Goal: Task Accomplishment & Management: Manage account settings

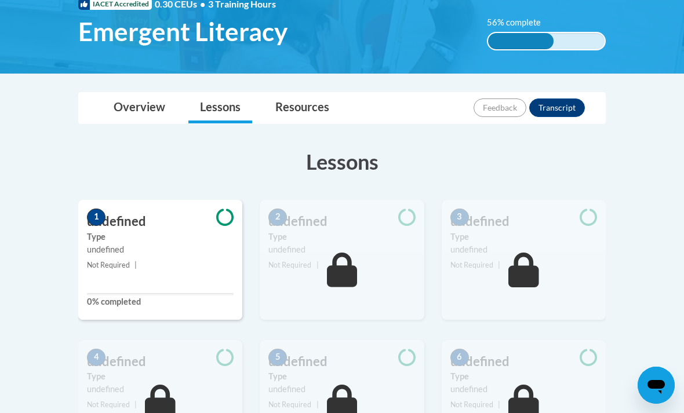
scroll to position [193, 0]
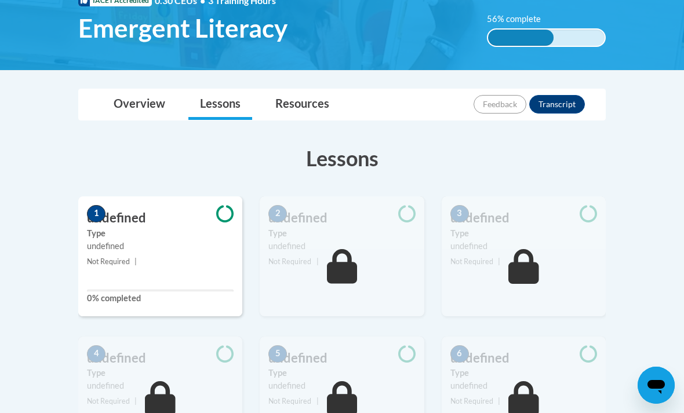
click at [540, 43] on div "56% complete" at bounding box center [521, 38] width 66 height 16
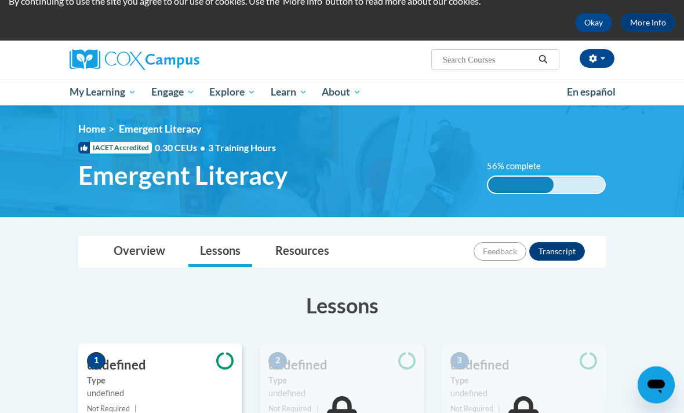
scroll to position [0, 0]
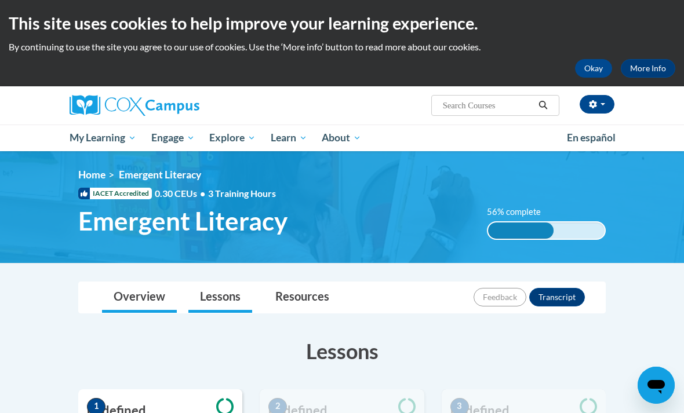
click at [152, 303] on link "Overview" at bounding box center [139, 297] width 75 height 31
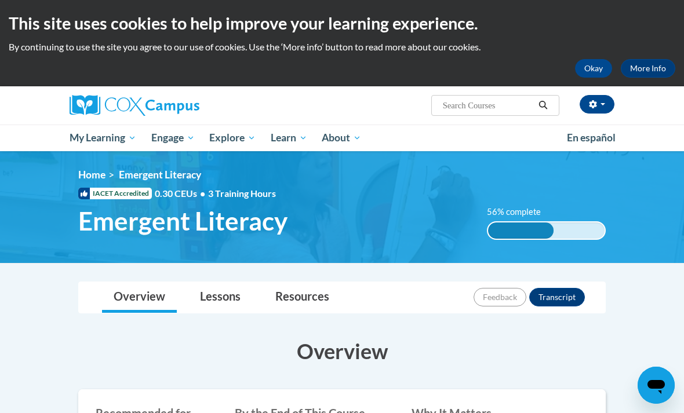
click at [454, 35] on div "This site uses cookies to help improve your learning experience. By continuing …" at bounding box center [342, 43] width 684 height 86
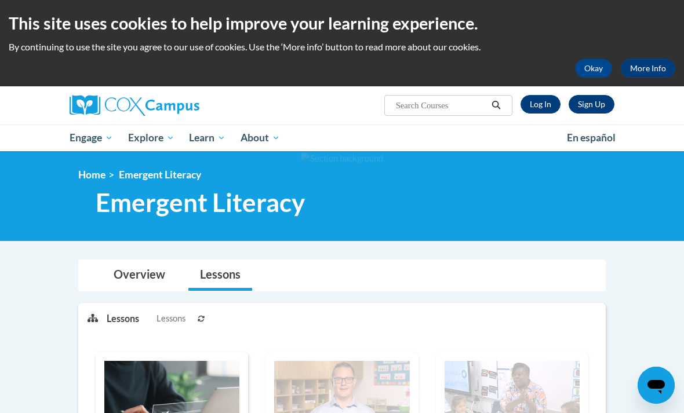
click at [596, 101] on link "Sign Up" at bounding box center [592, 104] width 46 height 19
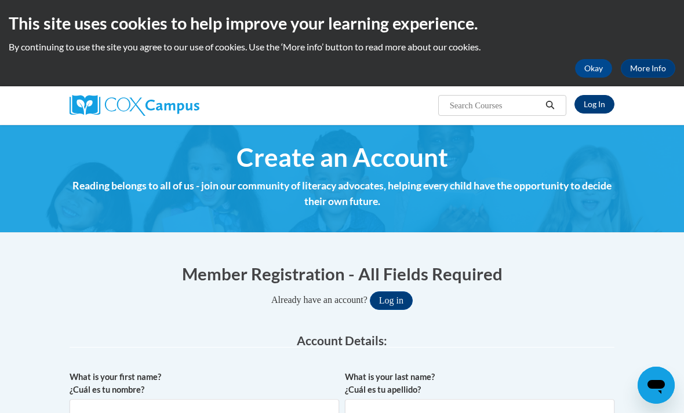
click at [598, 111] on link "Log In" at bounding box center [594, 104] width 40 height 19
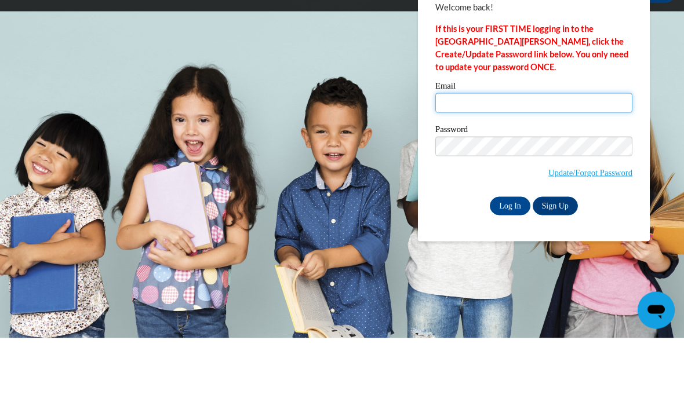
type input "dhathorn@prvoinc.org"
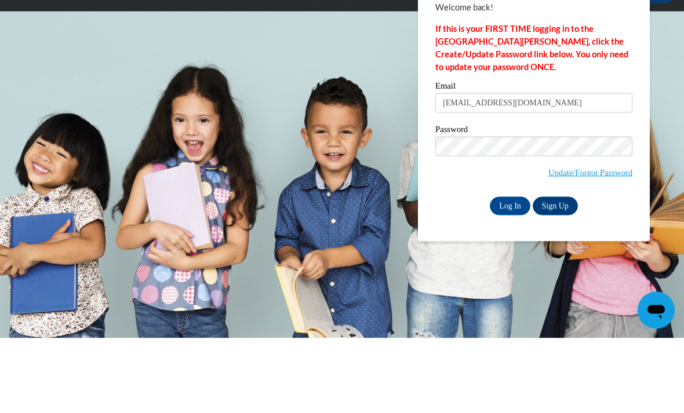
click at [510, 272] on input "Log In" at bounding box center [510, 281] width 41 height 19
click at [510, 282] on input "Log In" at bounding box center [510, 281] width 41 height 19
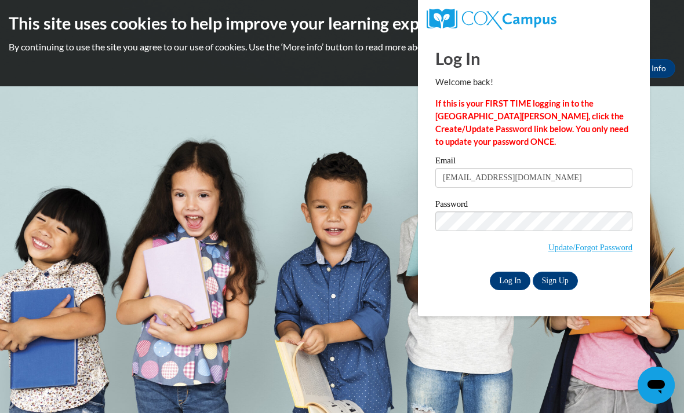
click at [513, 281] on input "Log In" at bounding box center [510, 281] width 41 height 19
click at [510, 285] on input "Log In" at bounding box center [510, 281] width 41 height 19
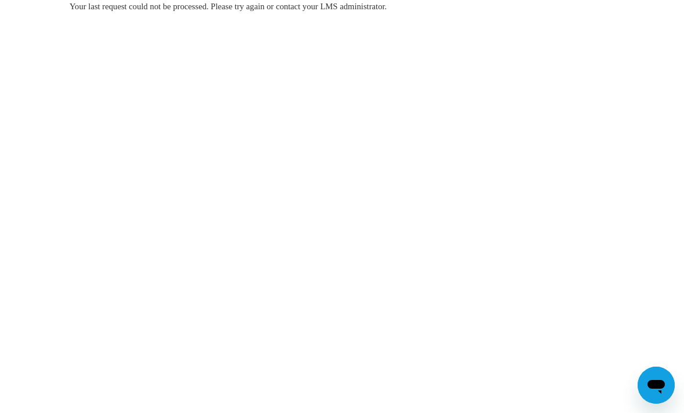
click at [634, 276] on body "Your last request could not be processed. Please try again or contact your LMS …" at bounding box center [342, 206] width 684 height 413
click at [601, 318] on body "Your last request could not be processed. Please try again or contact your LMS …" at bounding box center [342, 206] width 684 height 413
click at [562, 243] on body "Your last request could not be processed. Please try again or contact your LMS …" at bounding box center [342, 206] width 684 height 413
click at [377, 20] on div "Your last request could not be processed. Please try again or contact your LMS …" at bounding box center [342, 41] width 562 height 82
click at [555, 85] on body "Your last request could not be processed. Please try again or contact your LMS …" at bounding box center [342, 206] width 684 height 413
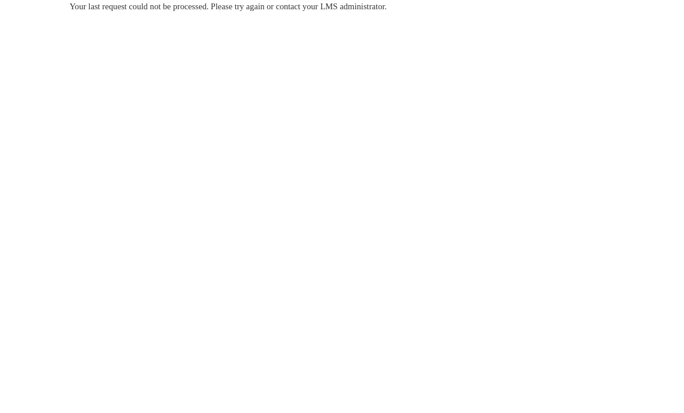
click at [380, 34] on div "Your last request could not be processed. Please try again or contact your LMS …" at bounding box center [342, 41] width 562 height 82
click at [412, 91] on body "Your last request could not be processed. Please try again or contact your LMS …" at bounding box center [342, 206] width 684 height 413
click at [373, 78] on div "Your last request could not be processed. Please try again or contact your LMS …" at bounding box center [342, 41] width 562 height 82
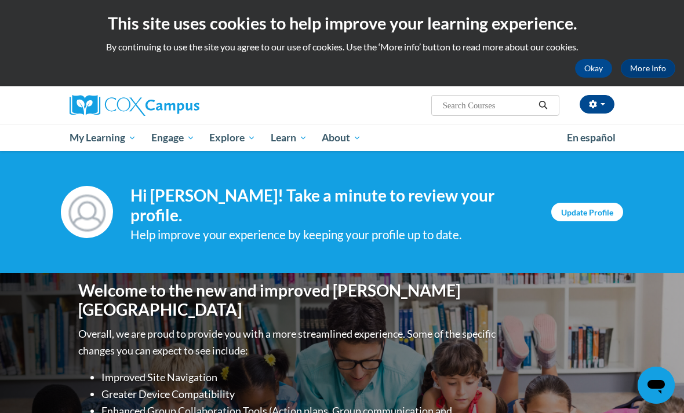
click at [605, 210] on link "Update Profile" at bounding box center [587, 212] width 72 height 19
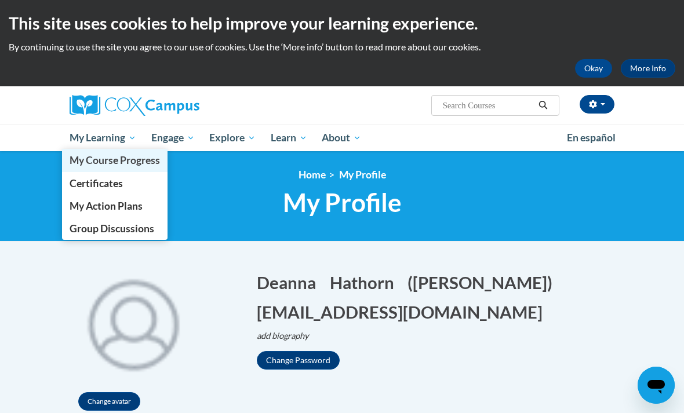
click at [140, 157] on span "My Course Progress" at bounding box center [115, 160] width 90 height 12
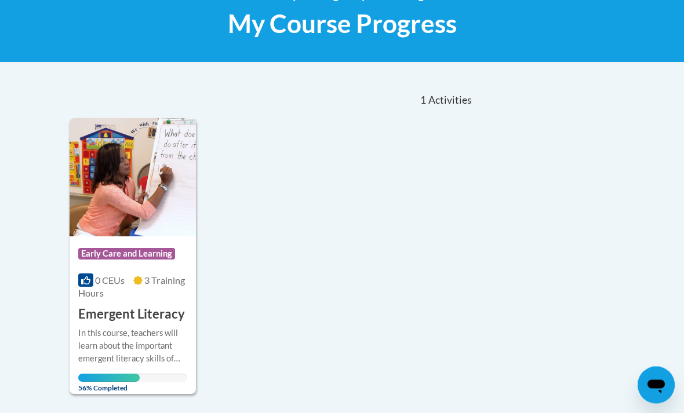
scroll to position [176, 0]
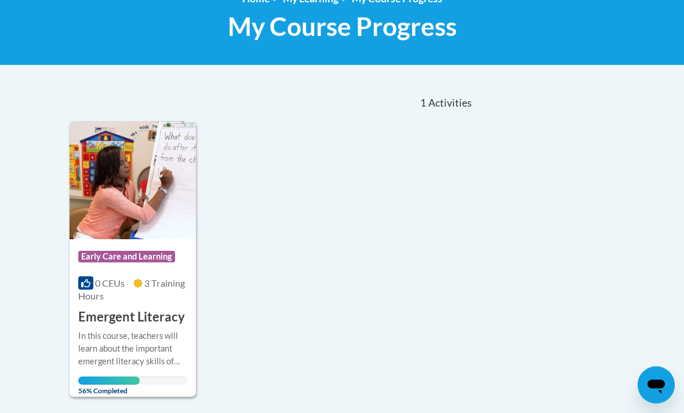
click at [152, 327] on div "More Info Open In this course, teachers will learn about the important emergent…" at bounding box center [133, 360] width 126 height 67
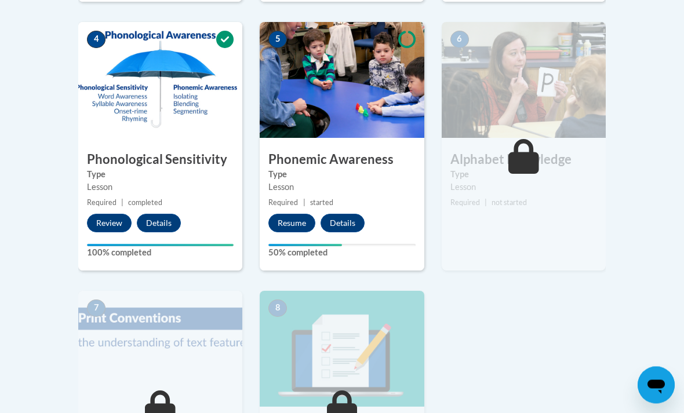
scroll to position [660, 0]
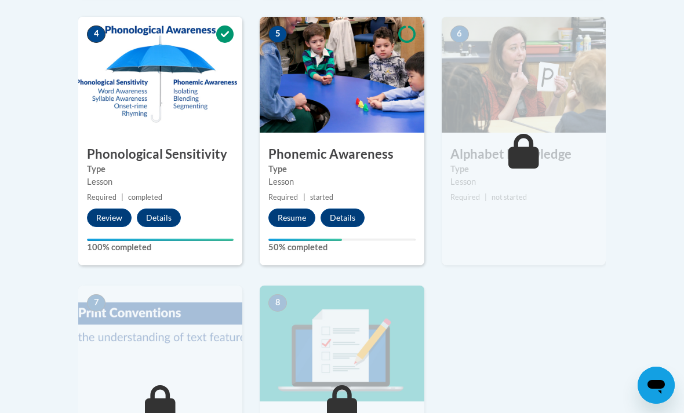
click at [361, 140] on div "5 Phonemic Awareness Type Lesson Required | started Resume Details Feedback 50%…" at bounding box center [342, 141] width 164 height 249
click at [292, 216] on button "Resume" at bounding box center [291, 218] width 47 height 19
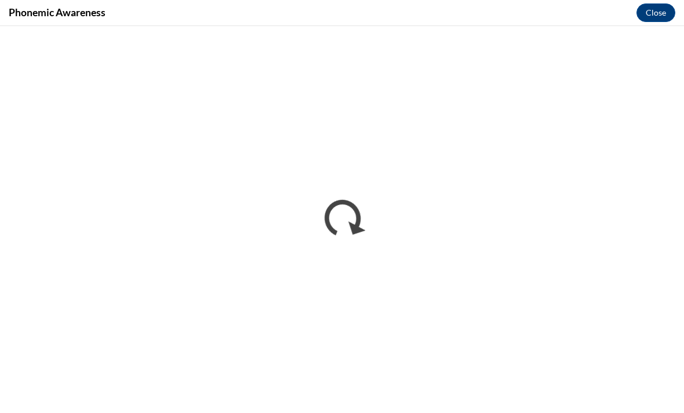
scroll to position [0, 0]
